Goal: Transaction & Acquisition: Purchase product/service

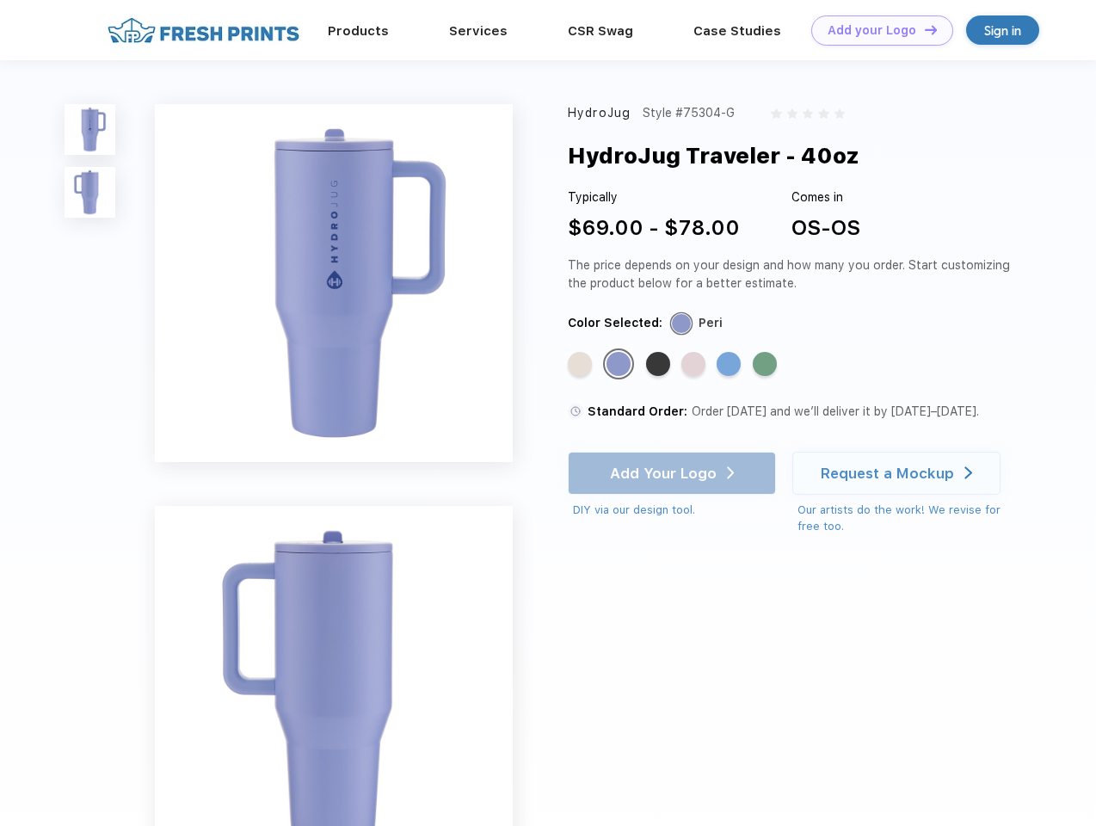
click at [875, 30] on link "Add your Logo Design Tool" at bounding box center [882, 30] width 142 height 30
click at [0, 0] on div "Design Tool" at bounding box center [0, 0] width 0 height 0
click at [923, 29] on link "Add your Logo Design Tool" at bounding box center [882, 30] width 142 height 30
click at [90, 129] on img at bounding box center [90, 129] width 51 height 51
click at [90, 193] on img at bounding box center [90, 192] width 51 height 51
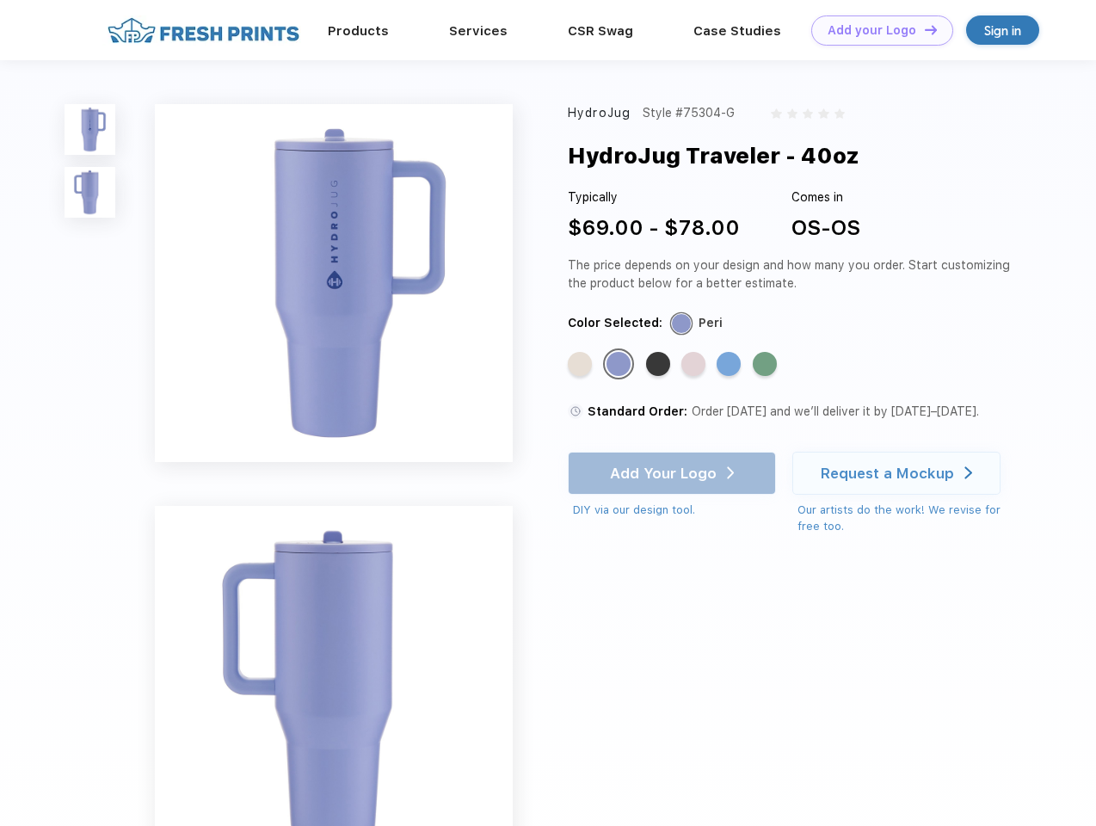
click at [581, 365] on div "Standard Color" at bounding box center [580, 364] width 24 height 24
click at [620, 365] on div "Standard Color" at bounding box center [618, 364] width 24 height 24
click at [660, 365] on div "Standard Color" at bounding box center [658, 364] width 24 height 24
click at [695, 365] on div "Standard Color" at bounding box center [693, 364] width 24 height 24
click at [730, 365] on div "Standard Color" at bounding box center [728, 364] width 24 height 24
